Goal: Book appointment/travel/reservation

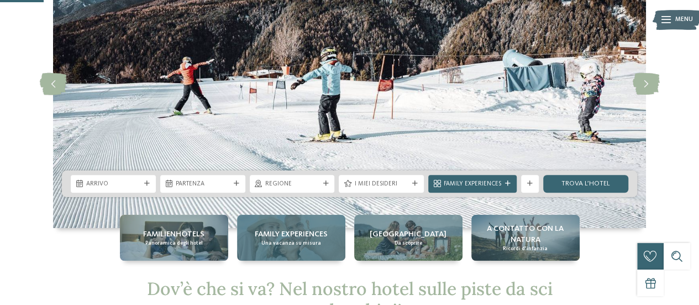
scroll to position [166, 0]
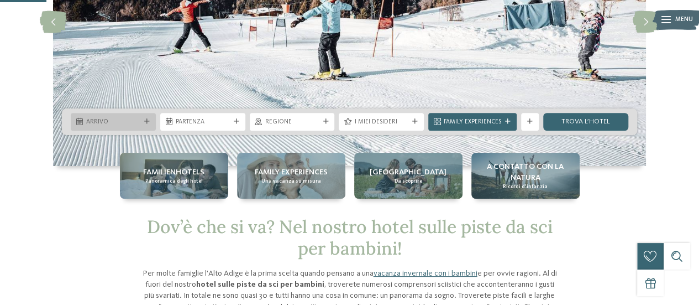
click at [86, 124] on span "Arrivo" at bounding box center [113, 122] width 54 height 9
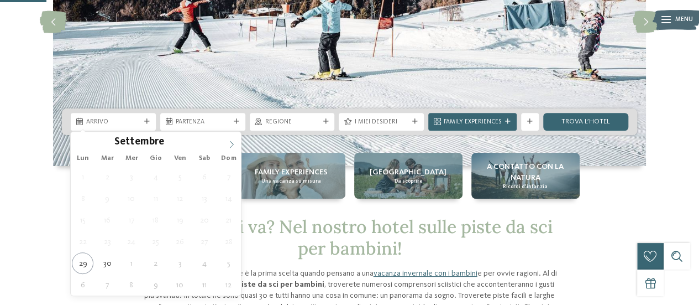
click at [232, 143] on icon at bounding box center [232, 144] width 8 height 8
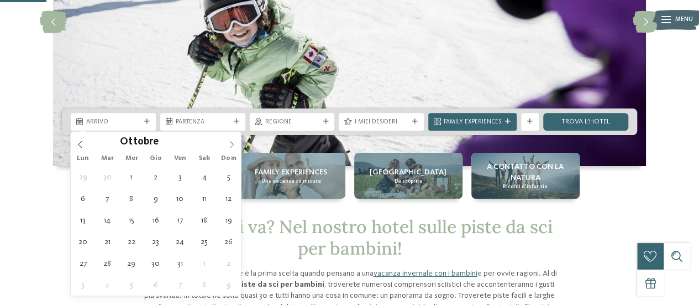
click at [232, 143] on icon at bounding box center [232, 144] width 8 height 8
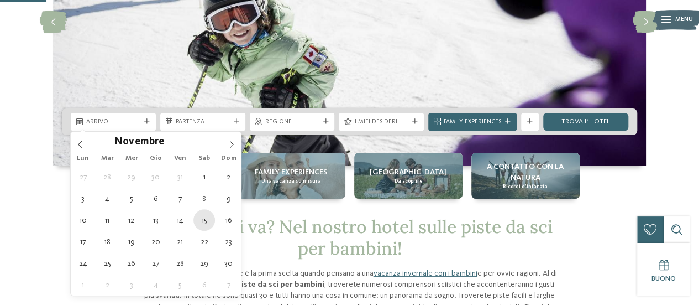
type div "[DATE]"
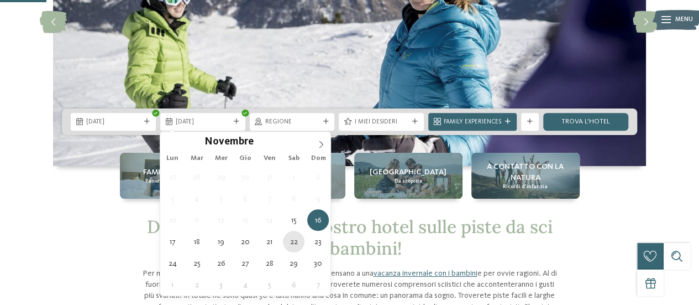
type div "[DATE]"
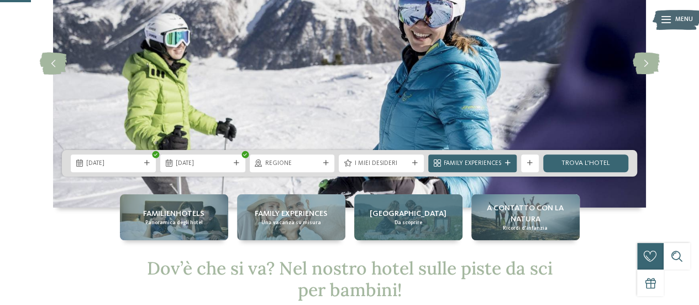
scroll to position [111, 0]
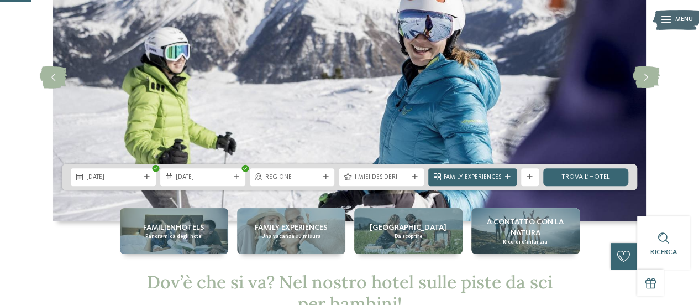
click at [349, 177] on icon at bounding box center [347, 177] width 7 height 7
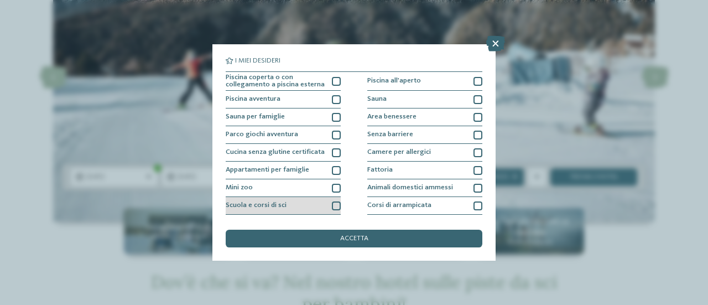
click at [316, 207] on div "Scuola e corsi di sci" at bounding box center [283, 206] width 115 height 18
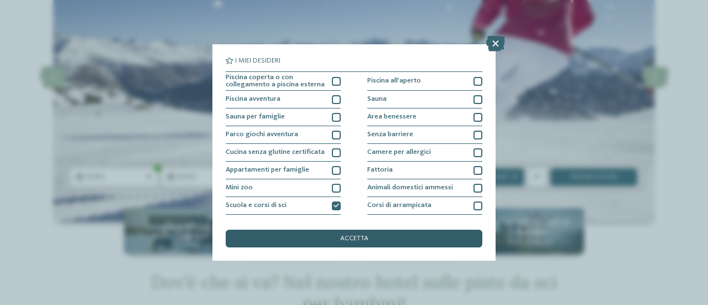
click at [353, 241] on span "accetta" at bounding box center [354, 238] width 28 height 7
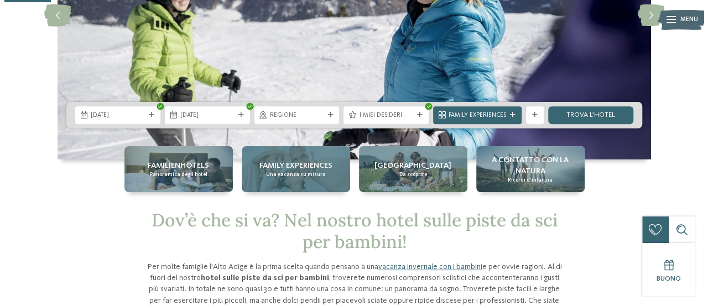
scroll to position [166, 0]
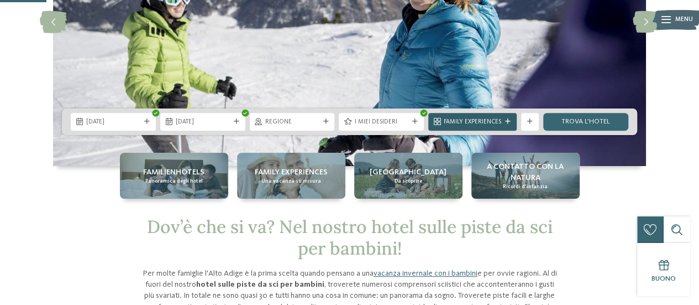
click at [445, 122] on span "Family Experiences" at bounding box center [473, 122] width 58 height 9
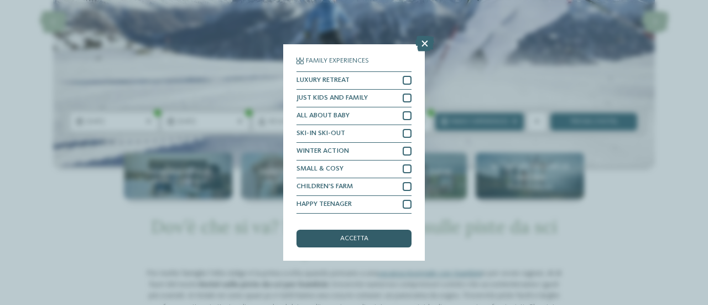
click at [383, 239] on div "accetta" at bounding box center [353, 238] width 115 height 18
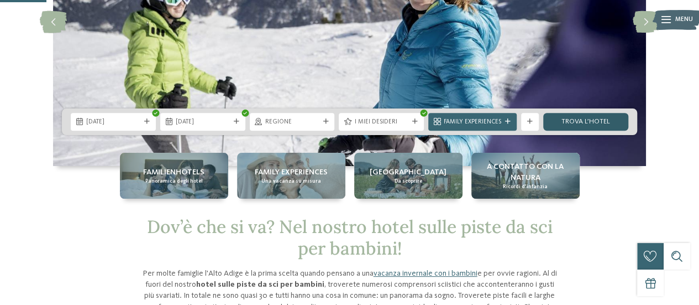
drag, startPoint x: 602, startPoint y: 125, endPoint x: 594, endPoint y: 127, distance: 7.9
click at [600, 125] on link "trova l’hotel" at bounding box center [586, 122] width 85 height 18
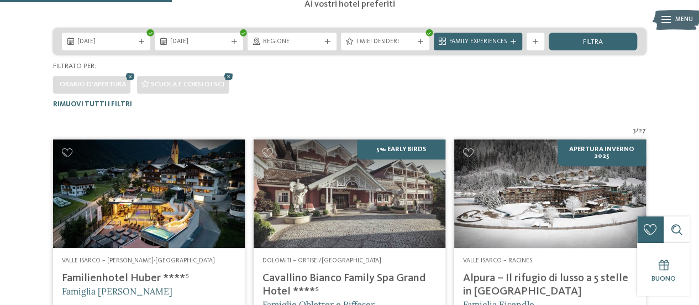
scroll to position [127, 0]
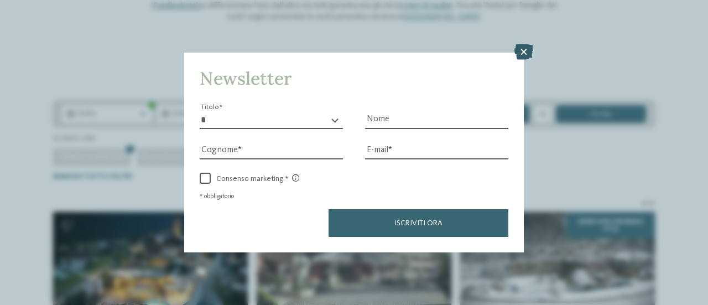
click at [522, 50] on icon at bounding box center [523, 51] width 19 height 15
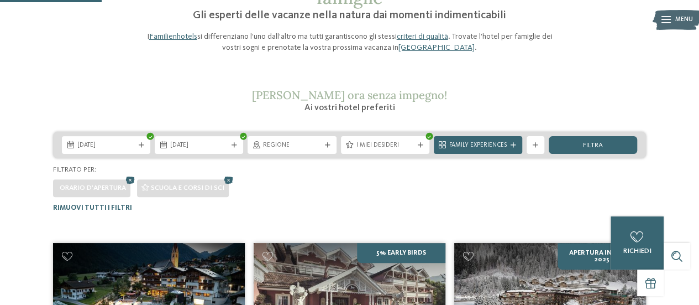
scroll to position [71, 0]
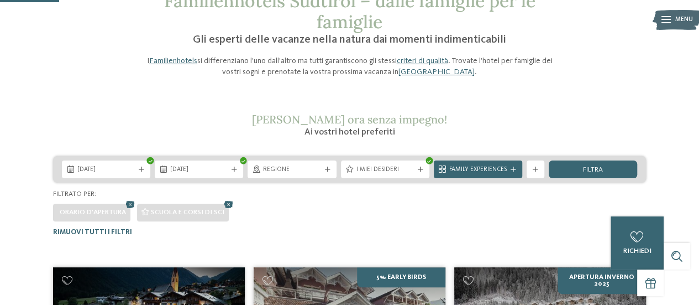
click at [595, 172] on span "filtra" at bounding box center [593, 169] width 20 height 7
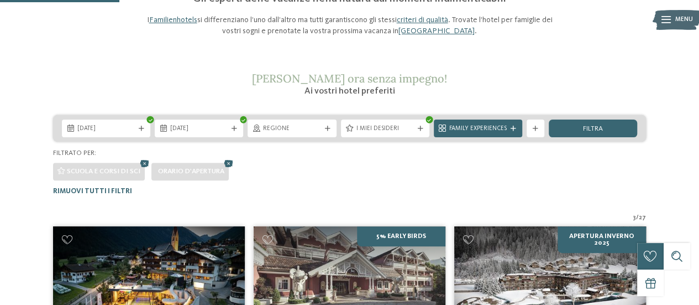
scroll to position [107, 0]
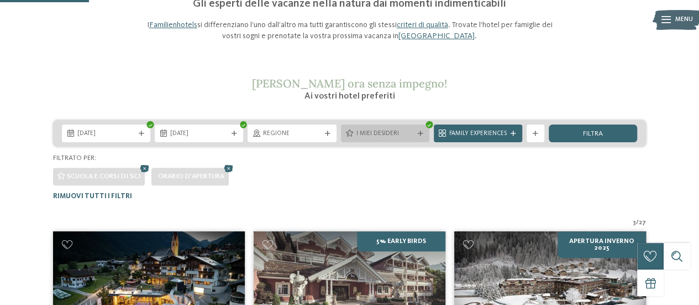
click at [364, 131] on span "I miei desideri" at bounding box center [386, 133] width 58 height 9
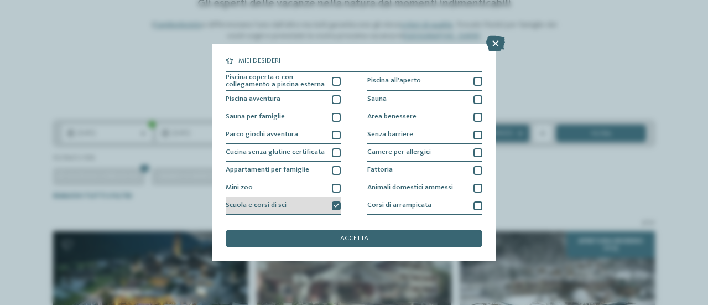
click at [332, 209] on div at bounding box center [336, 205] width 9 height 9
click at [352, 239] on span "accetta" at bounding box center [354, 238] width 28 height 7
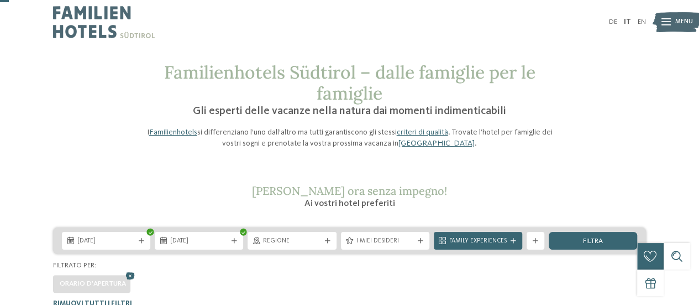
scroll to position [55, 0]
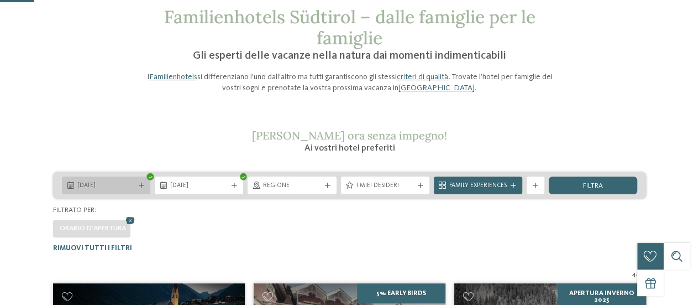
click at [140, 183] on icon at bounding box center [142, 186] width 6 height 6
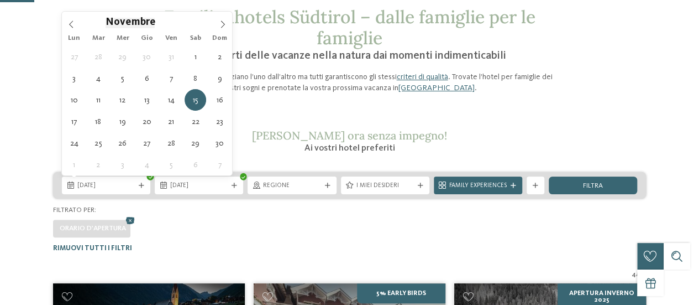
click at [150, 20] on span "Novembre" at bounding box center [130, 23] width 49 height 11
click at [139, 22] on span "Novembre" at bounding box center [130, 23] width 49 height 11
click at [163, 23] on input "****" at bounding box center [173, 22] width 36 height 12
click at [224, 189] on span "[DATE]" at bounding box center [199, 185] width 58 height 9
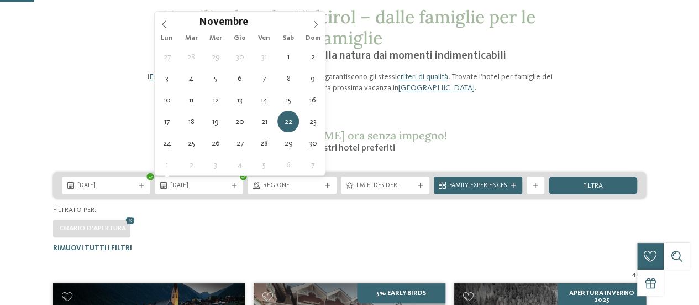
click at [227, 28] on div "Novembre ****" at bounding box center [240, 21] width 128 height 19
click at [265, 208] on div "Filtrato per:" at bounding box center [349, 210] width 593 height 10
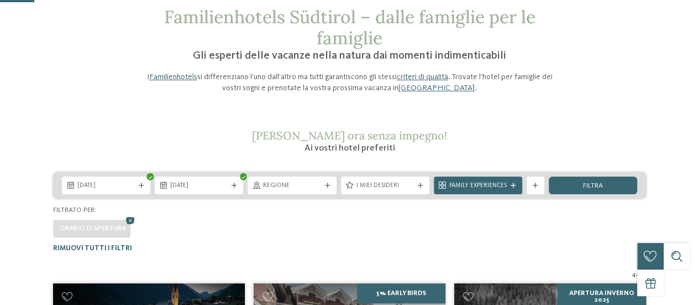
click at [234, 20] on span "Familienhotels Südtirol – dalle famiglie per le famiglie" at bounding box center [350, 28] width 372 height 44
